Goal: Navigation & Orientation: Find specific page/section

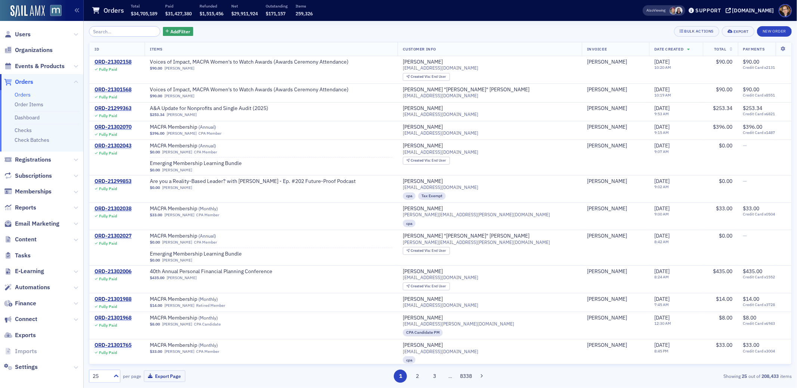
click at [28, 80] on span "Orders" at bounding box center [24, 82] width 18 height 8
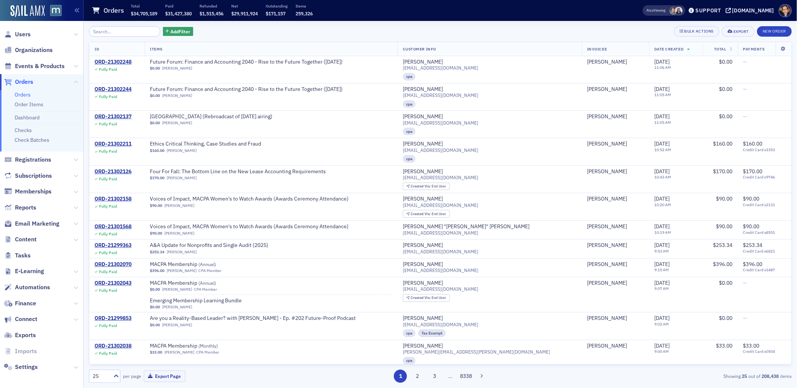
click at [31, 82] on span "Orders" at bounding box center [24, 82] width 18 height 8
